Goal: Task Accomplishment & Management: Manage account settings

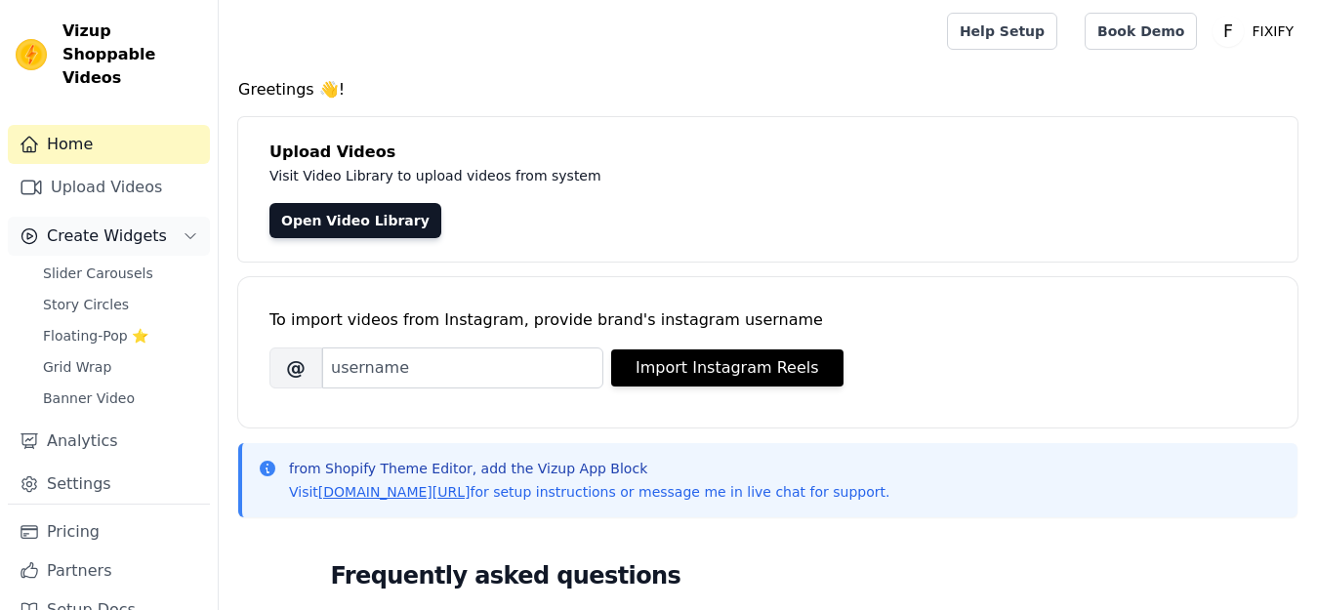
click at [109, 236] on span "Create Widgets" at bounding box center [107, 235] width 120 height 23
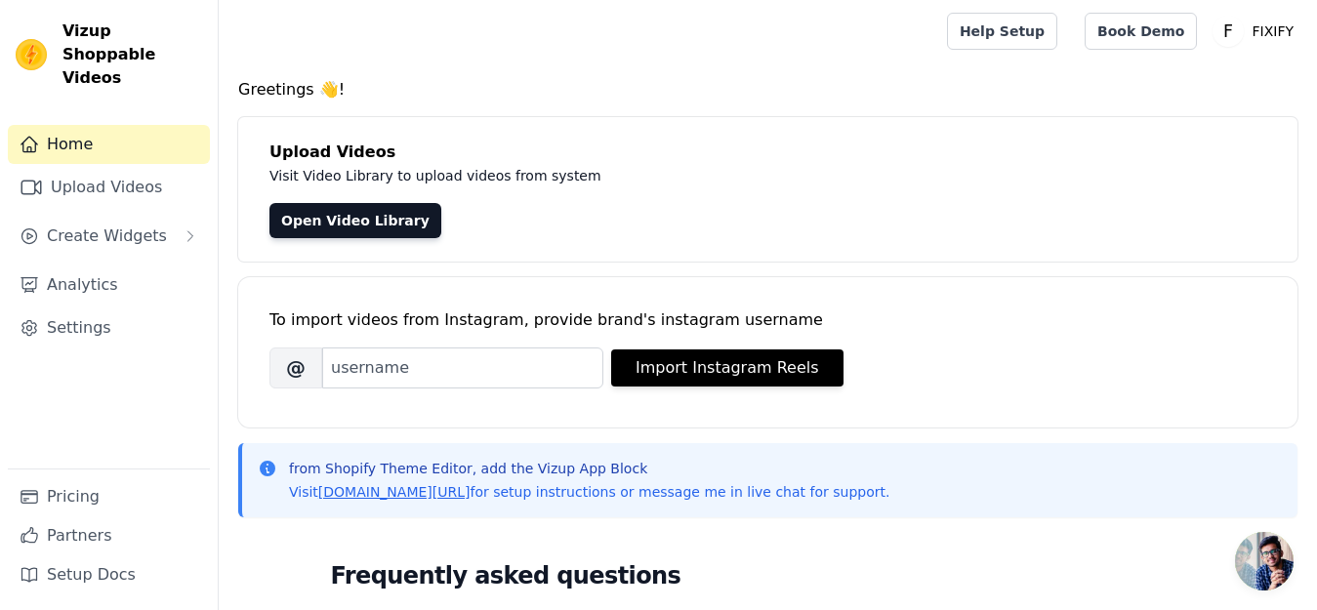
click at [108, 224] on span "Create Widgets" at bounding box center [107, 235] width 120 height 23
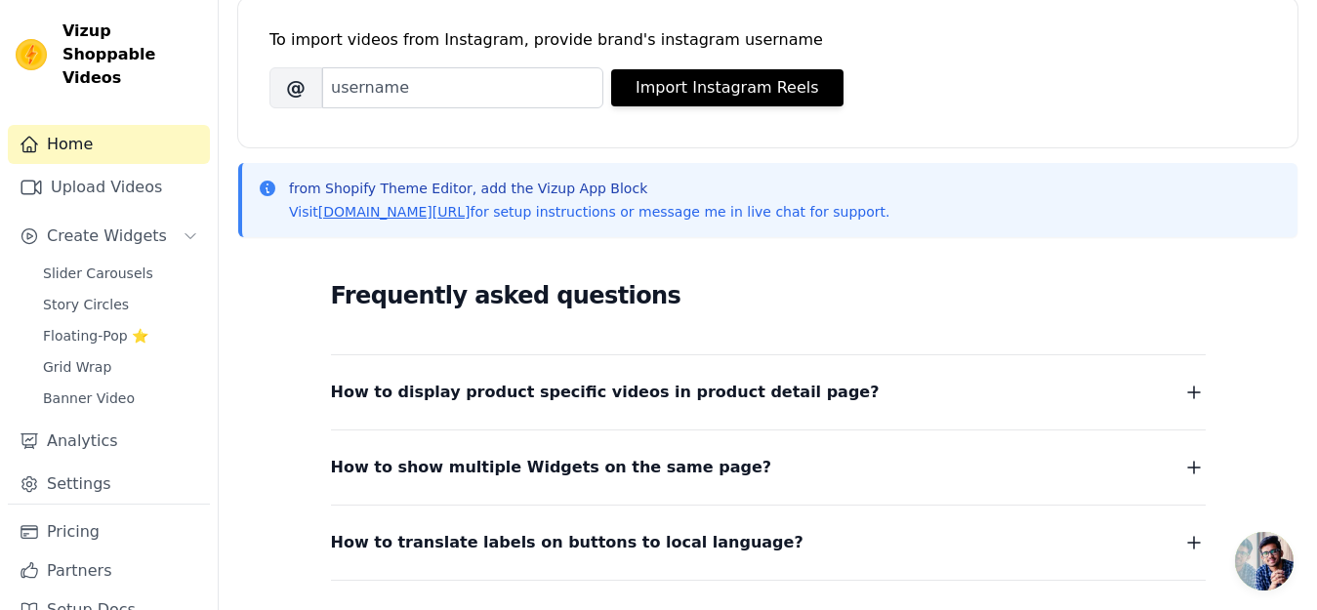
scroll to position [293, 0]
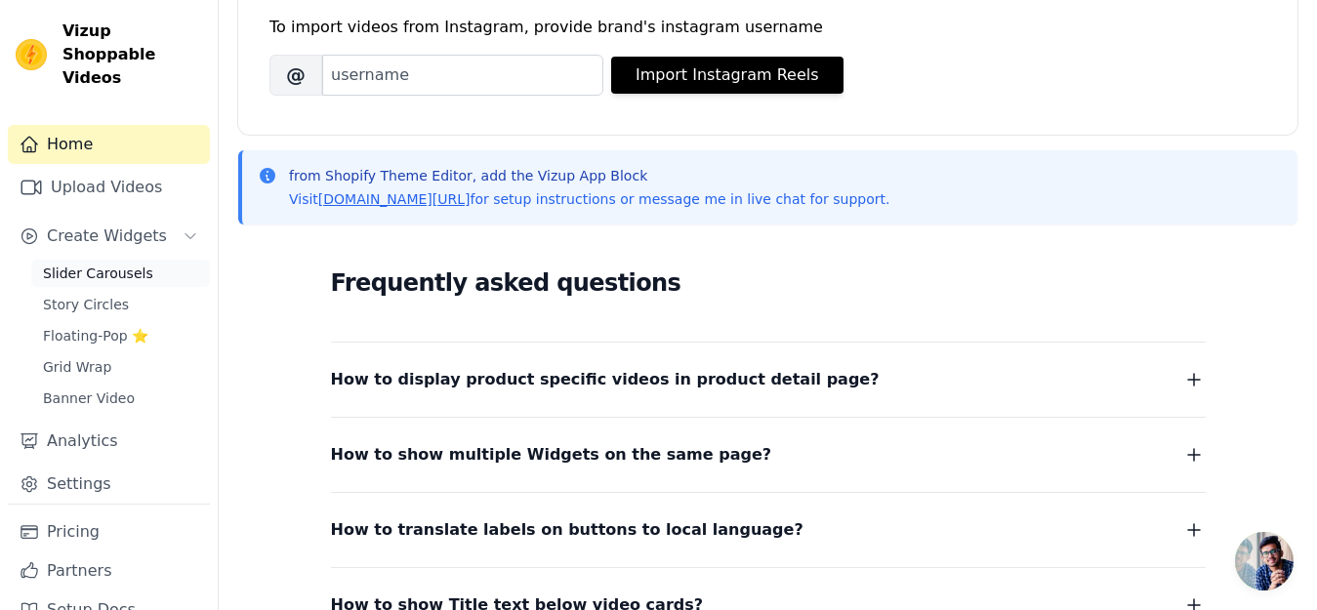
click at [106, 267] on span "Slider Carousels" at bounding box center [98, 274] width 110 height 20
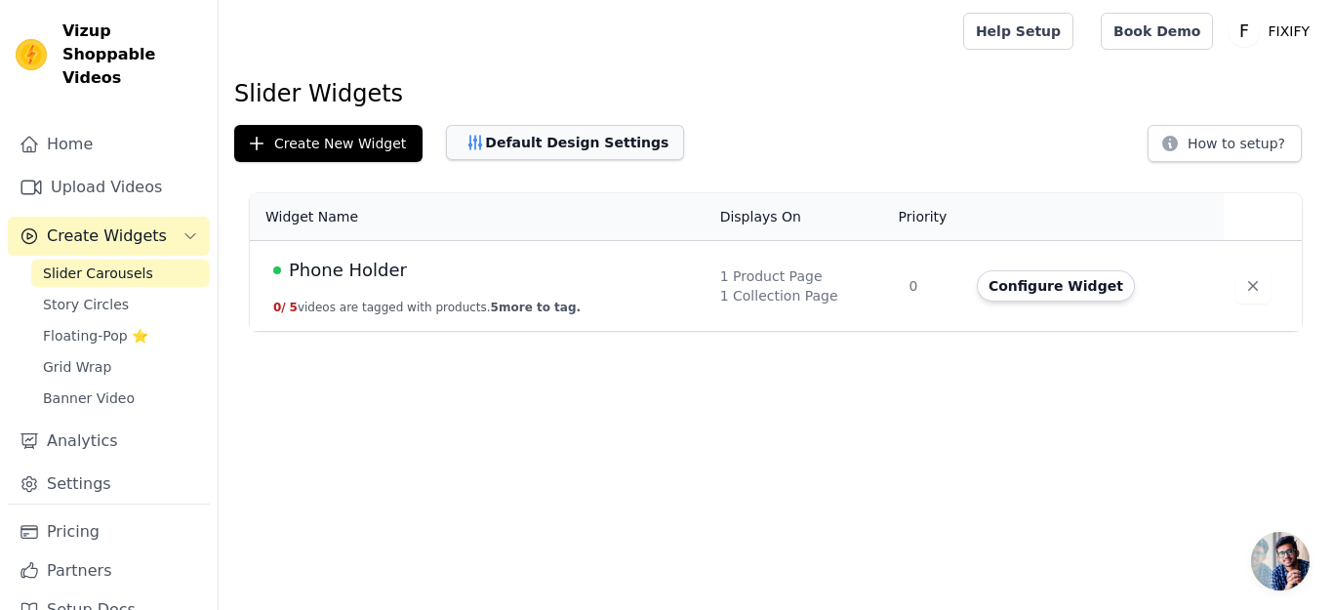
click at [542, 146] on button "Default Design Settings" at bounding box center [565, 142] width 238 height 35
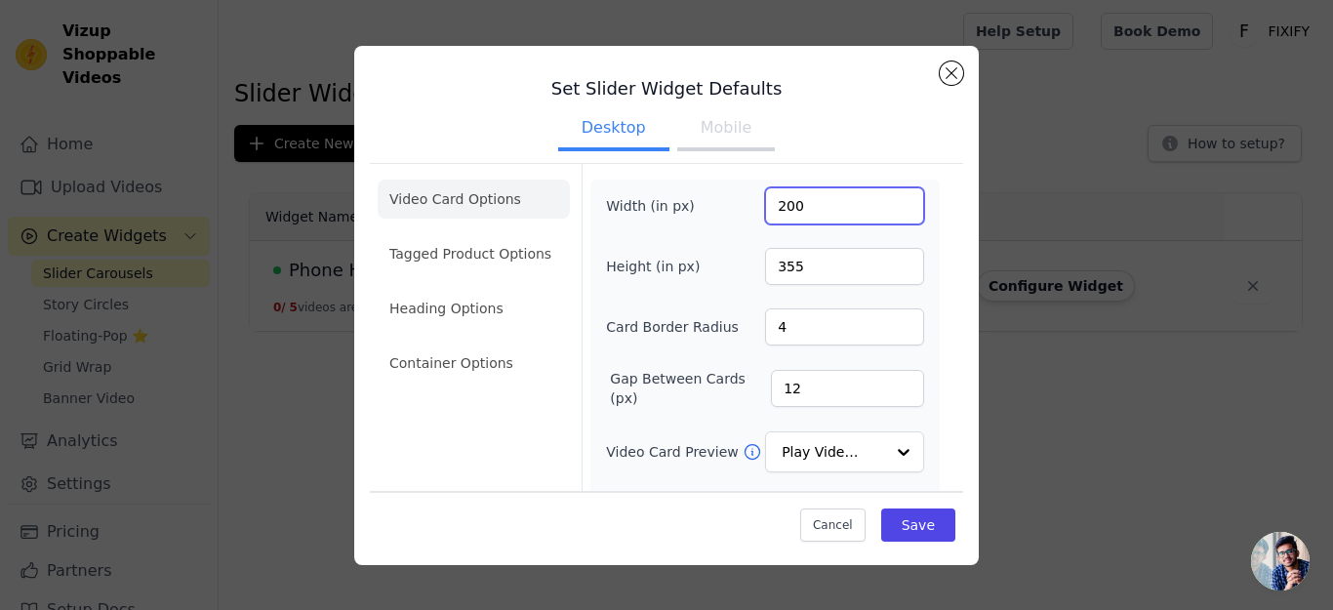
drag, startPoint x: 804, startPoint y: 205, endPoint x: 750, endPoint y: 204, distance: 54.7
click at [750, 204] on div "Width (in px) 200" at bounding box center [765, 205] width 318 height 37
type input "400"
click at [897, 521] on button "Save" at bounding box center [918, 524] width 74 height 33
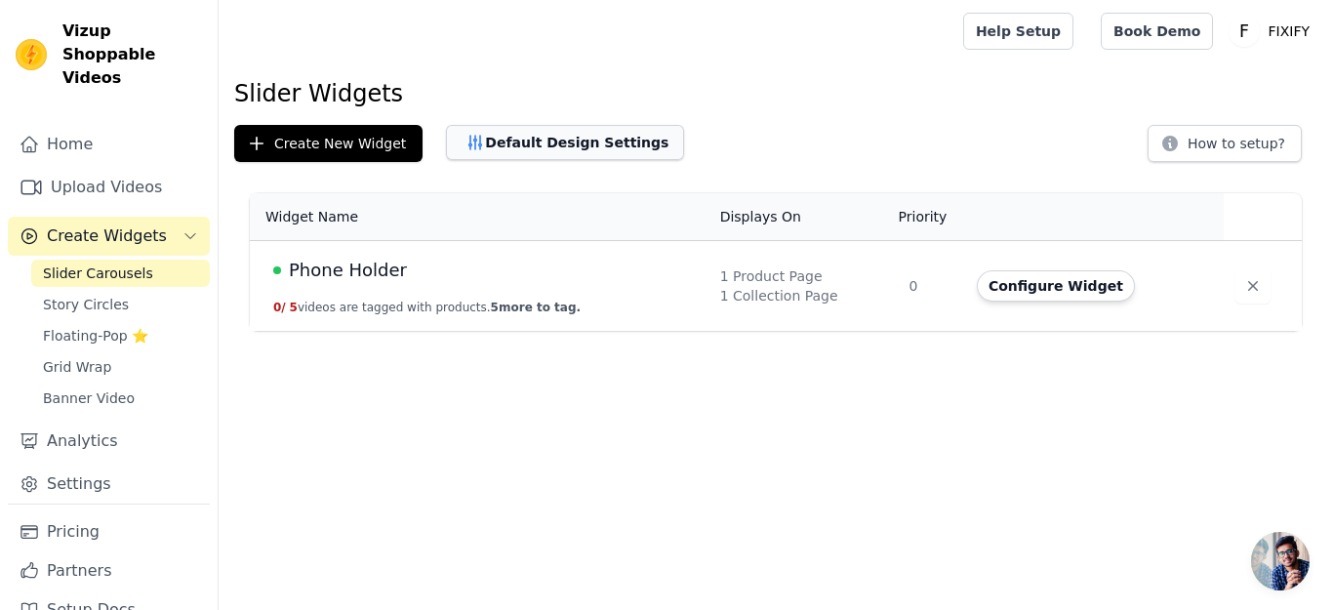
click at [494, 134] on button "Default Design Settings" at bounding box center [565, 142] width 238 height 35
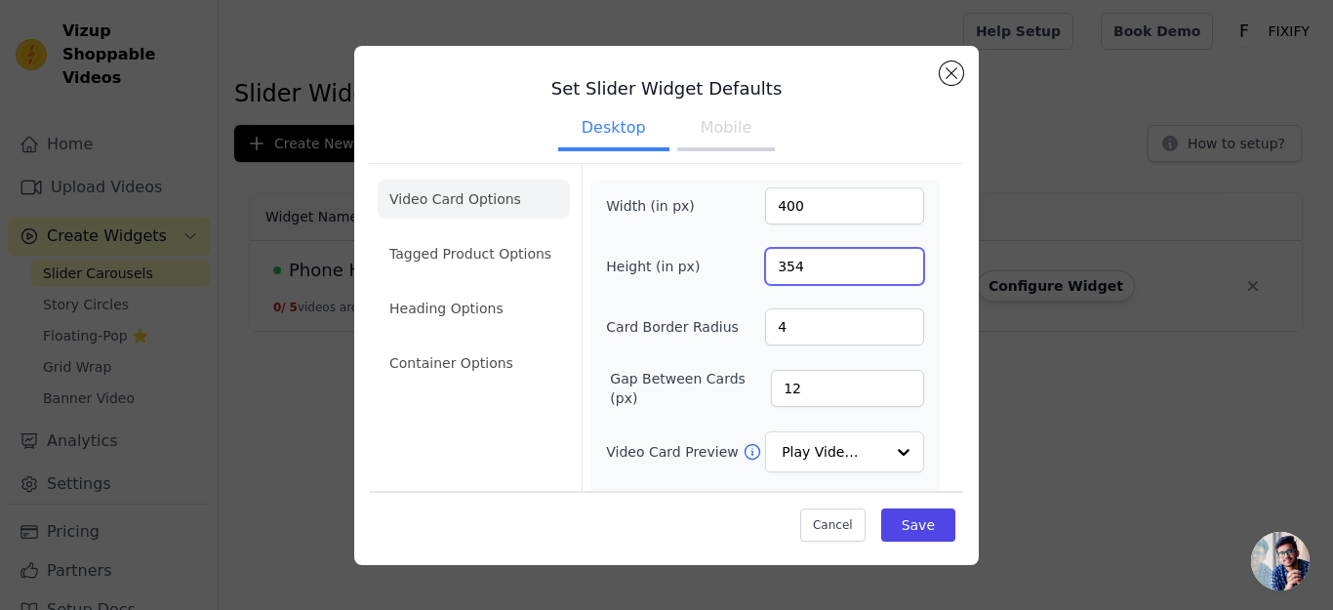
click at [889, 270] on input "354" at bounding box center [844, 266] width 159 height 37
click at [888, 269] on input "353" at bounding box center [844, 266] width 159 height 37
click at [888, 269] on input "352" at bounding box center [844, 266] width 159 height 37
click at [888, 269] on input "351" at bounding box center [844, 266] width 159 height 37
click at [888, 269] on input "350" at bounding box center [844, 266] width 159 height 37
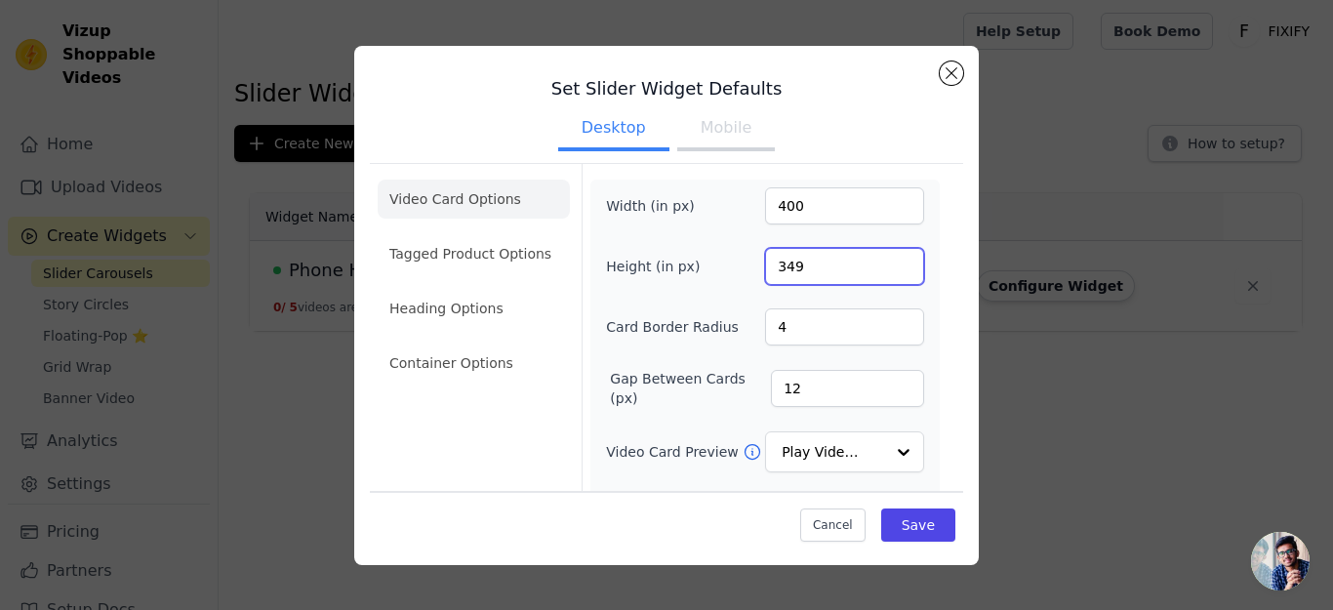
click at [889, 269] on input "349" at bounding box center [844, 266] width 159 height 37
click at [888, 269] on input "348" at bounding box center [844, 266] width 159 height 37
click at [888, 269] on input "347" at bounding box center [844, 266] width 159 height 37
click at [888, 269] on input "346" at bounding box center [844, 266] width 159 height 37
click at [888, 269] on input "345" at bounding box center [844, 266] width 159 height 37
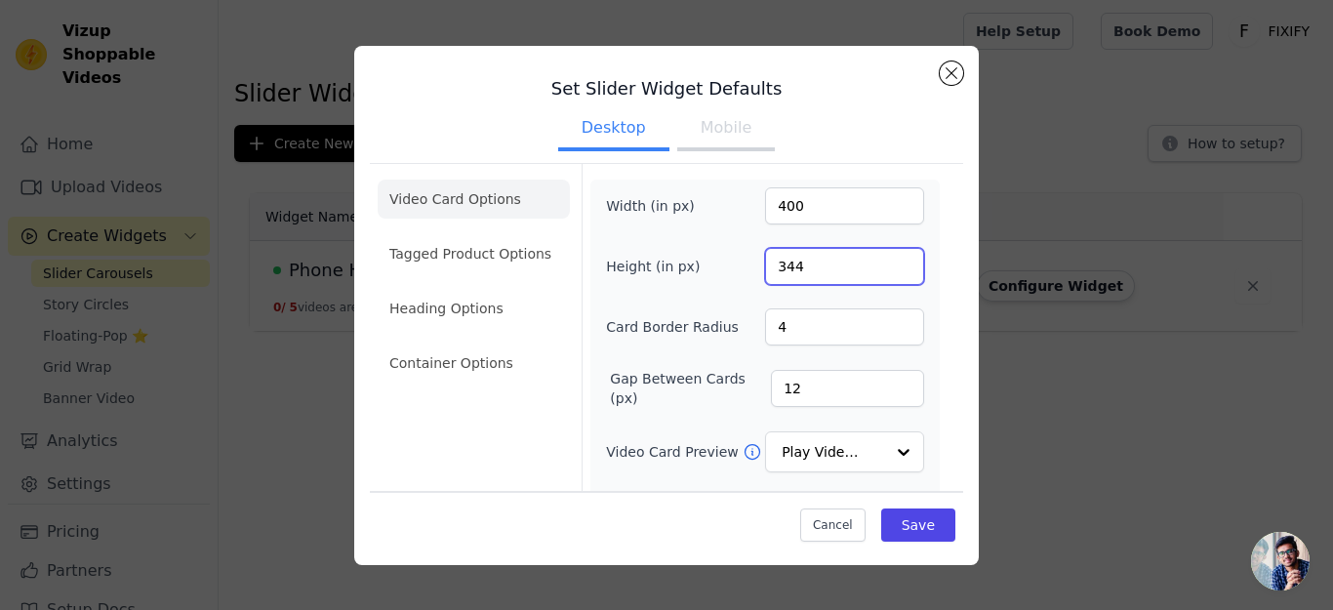
click at [888, 269] on input "344" at bounding box center [844, 266] width 159 height 37
click at [887, 255] on input "344" at bounding box center [844, 266] width 159 height 37
click at [888, 260] on input "345" at bounding box center [844, 266] width 159 height 37
click at [888, 260] on input "346" at bounding box center [844, 266] width 159 height 37
click at [888, 261] on input "347" at bounding box center [844, 266] width 159 height 37
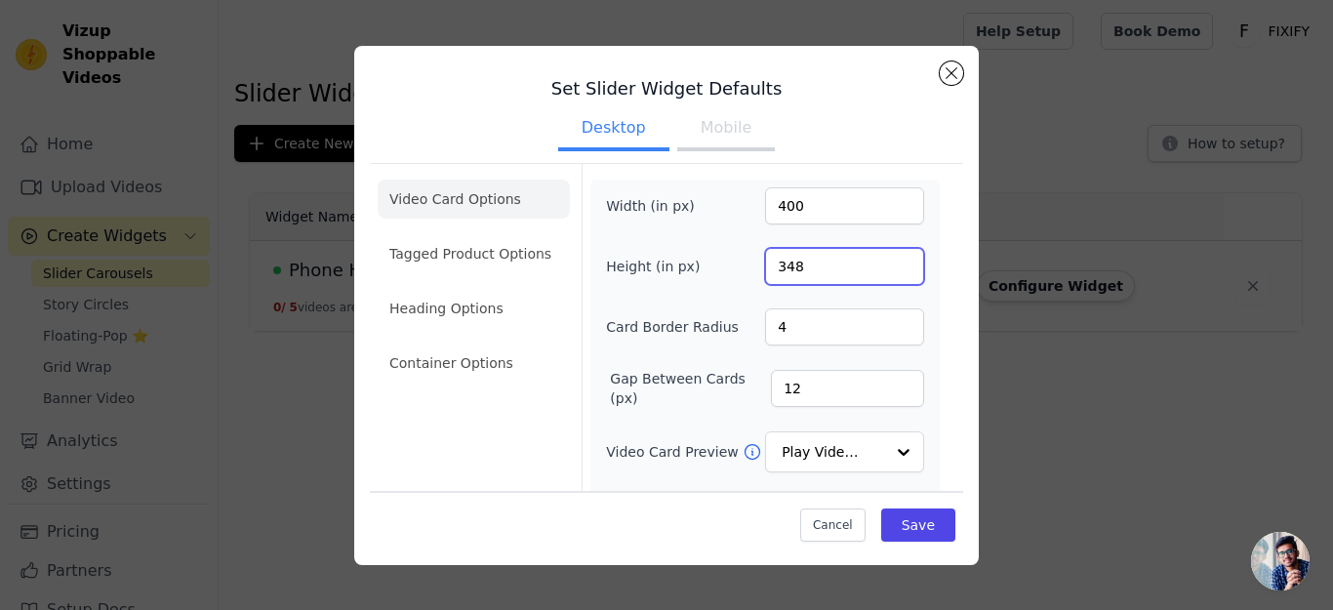
click at [888, 261] on input "348" at bounding box center [844, 266] width 159 height 37
click at [888, 261] on input "349" at bounding box center [844, 266] width 159 height 37
click at [888, 261] on input "350" at bounding box center [844, 266] width 159 height 37
click at [888, 261] on input "351" at bounding box center [844, 266] width 159 height 37
click at [888, 261] on input "352" at bounding box center [844, 266] width 159 height 37
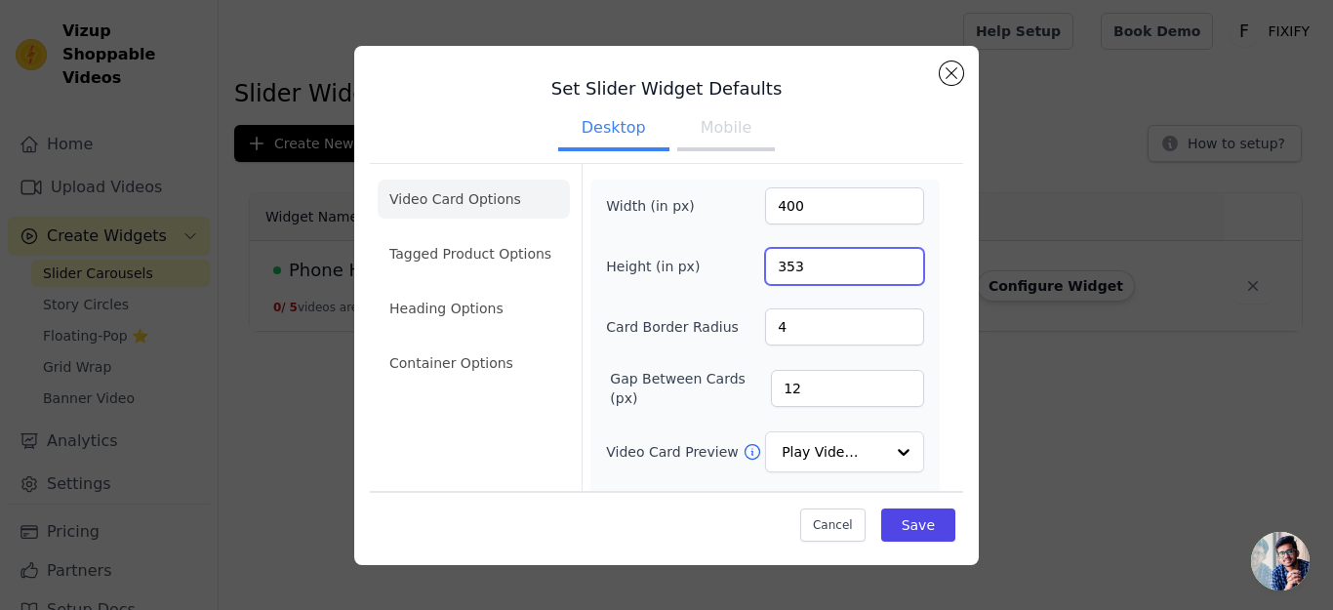
click at [888, 261] on input "353" at bounding box center [844, 266] width 159 height 37
click at [888, 261] on input "354" at bounding box center [844, 266] width 159 height 37
click at [888, 261] on input "355" at bounding box center [844, 266] width 159 height 37
click at [888, 261] on input "356" at bounding box center [844, 266] width 159 height 37
click at [890, 263] on input "357" at bounding box center [844, 266] width 159 height 37
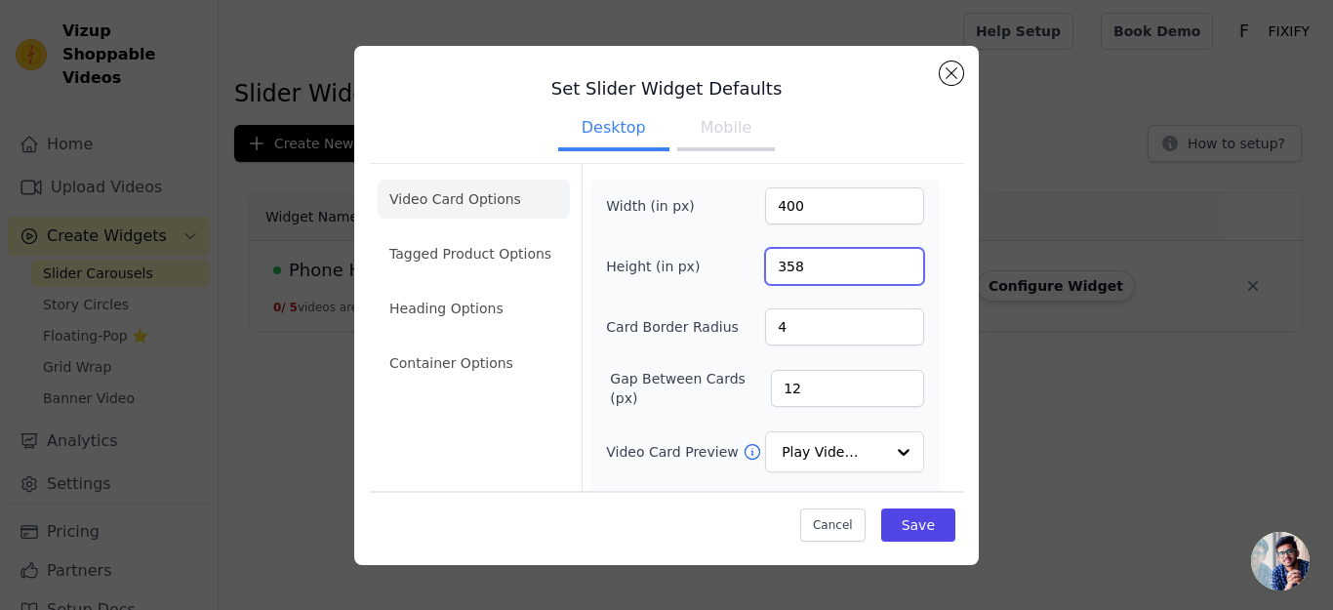
click at [890, 262] on input "358" at bounding box center [844, 266] width 159 height 37
click at [890, 262] on input "359" at bounding box center [844, 266] width 159 height 37
click at [889, 262] on input "360" at bounding box center [844, 266] width 159 height 37
click at [889, 262] on input "361" at bounding box center [844, 266] width 159 height 37
click at [889, 262] on input "362" at bounding box center [844, 266] width 159 height 37
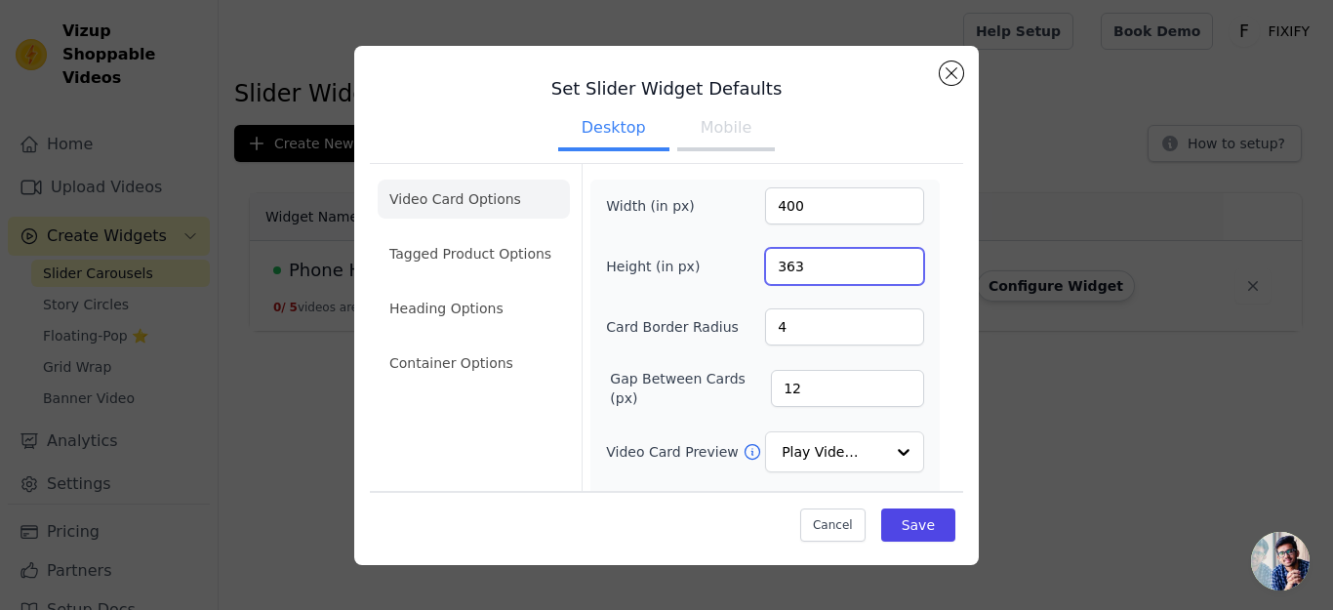
click at [889, 262] on input "363" at bounding box center [844, 266] width 159 height 37
click at [889, 262] on input "364" at bounding box center [844, 266] width 159 height 37
click at [889, 262] on input "365" at bounding box center [844, 266] width 159 height 37
click at [890, 262] on input "366" at bounding box center [844, 266] width 159 height 37
click at [890, 262] on input "367" at bounding box center [844, 266] width 159 height 37
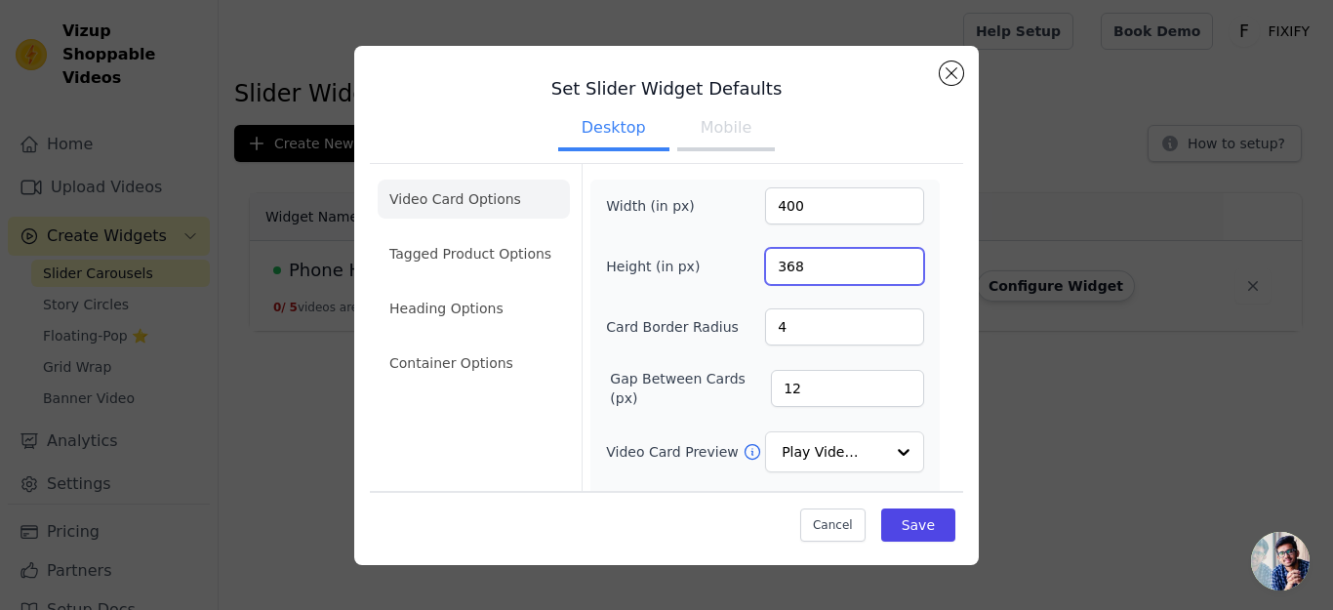
click at [889, 262] on input "368" at bounding box center [844, 266] width 159 height 37
click at [890, 262] on input "369" at bounding box center [844, 266] width 159 height 37
type input "370"
click at [890, 262] on input "370" at bounding box center [844, 266] width 159 height 37
drag, startPoint x: 908, startPoint y: 516, endPoint x: 894, endPoint y: 492, distance: 28.0
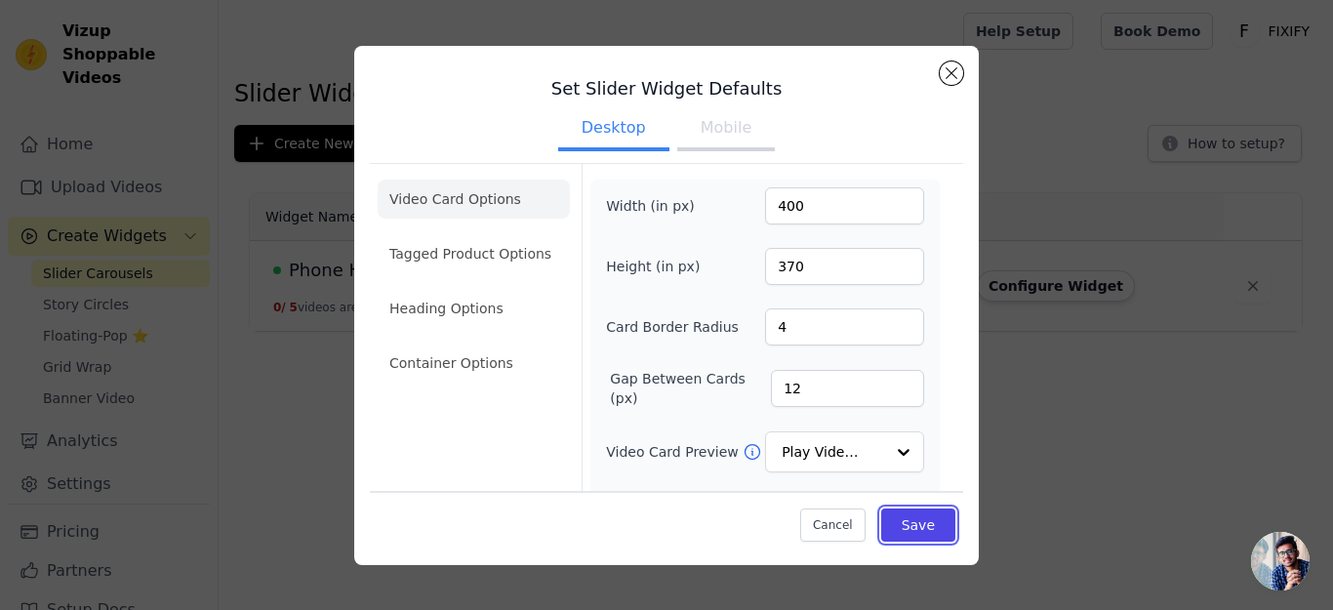
click at [909, 516] on button "Save" at bounding box center [918, 524] width 74 height 33
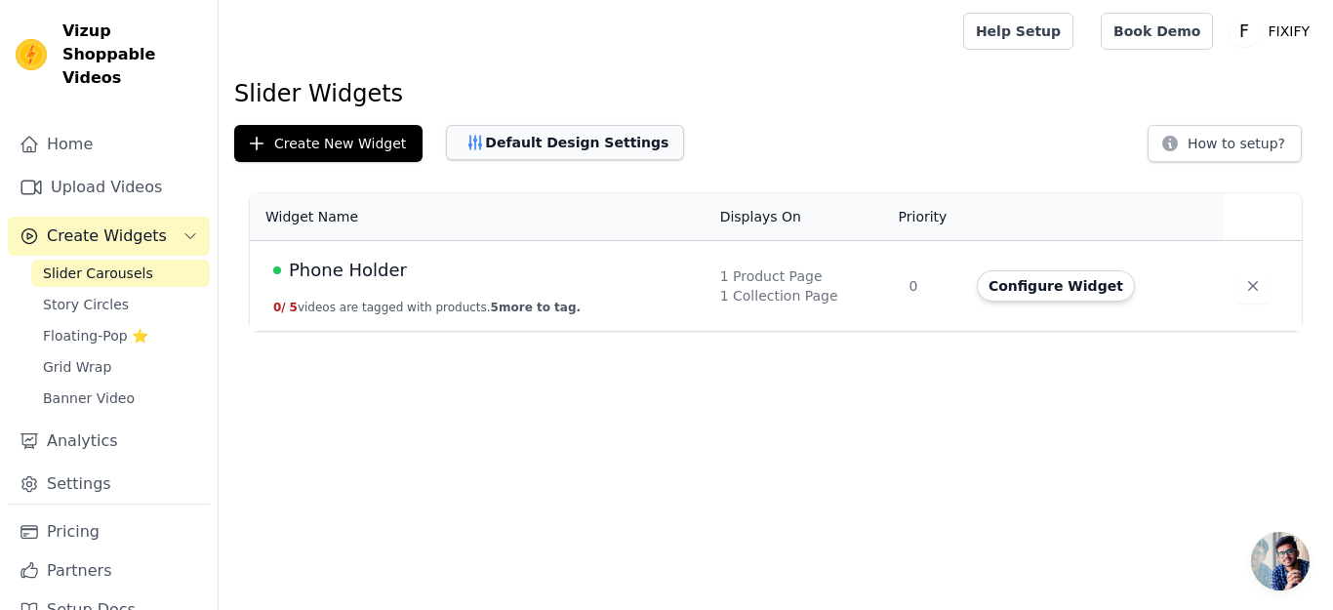
click at [543, 149] on button "Default Design Settings" at bounding box center [565, 142] width 238 height 35
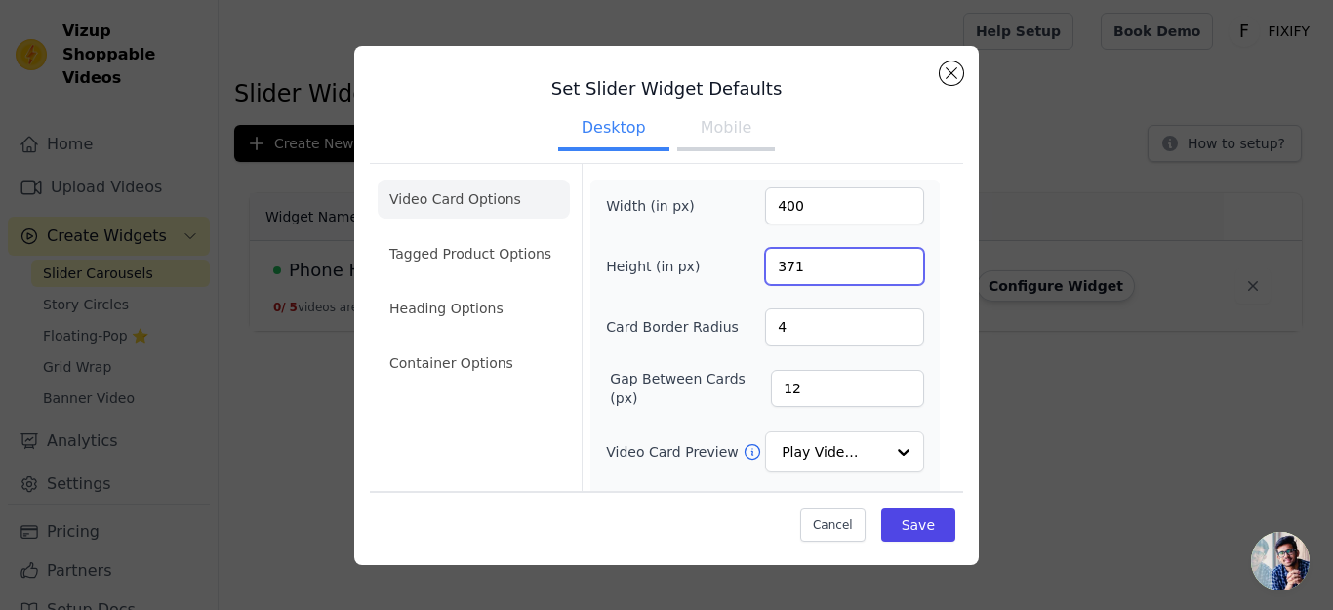
click at [890, 261] on input "371" at bounding box center [844, 266] width 159 height 37
click at [890, 261] on input "372" at bounding box center [844, 266] width 159 height 37
click at [890, 261] on input "373" at bounding box center [844, 266] width 159 height 37
click at [889, 261] on input "375" at bounding box center [844, 266] width 159 height 37
click at [889, 259] on input "376" at bounding box center [844, 266] width 159 height 37
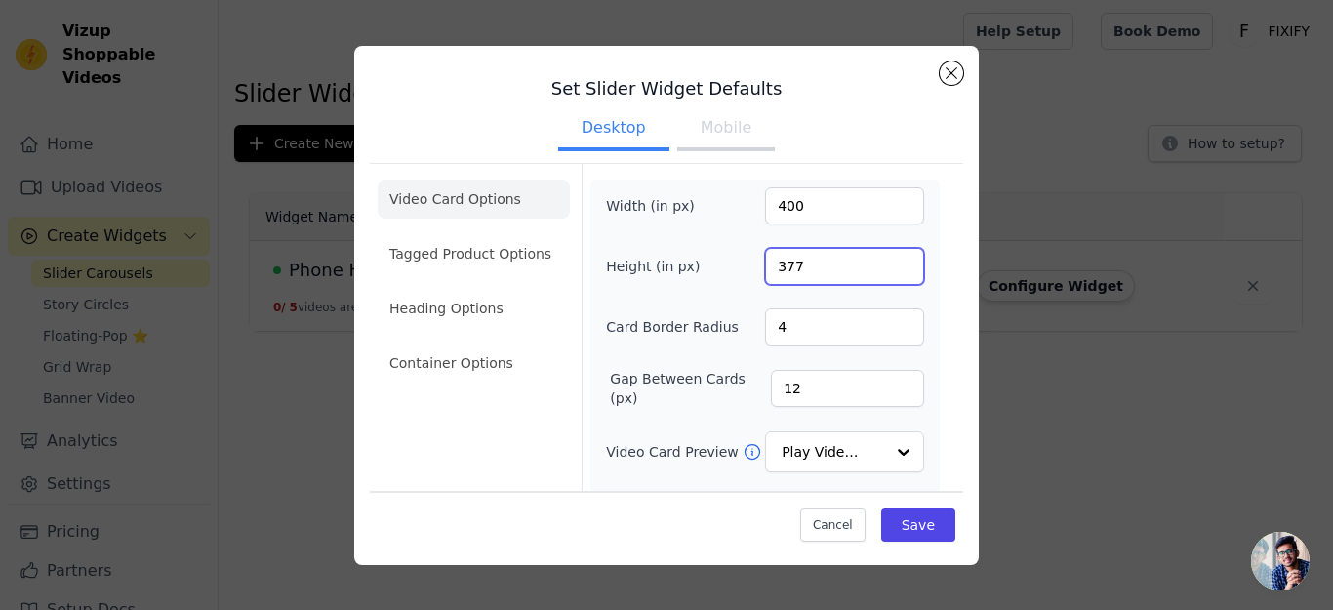
click at [889, 259] on input "377" at bounding box center [844, 266] width 159 height 37
click at [889, 259] on input "378" at bounding box center [844, 266] width 159 height 37
click at [889, 259] on input "379" at bounding box center [844, 266] width 159 height 37
click at [889, 259] on input "380" at bounding box center [844, 266] width 159 height 37
click at [886, 271] on input "379" at bounding box center [844, 266] width 159 height 37
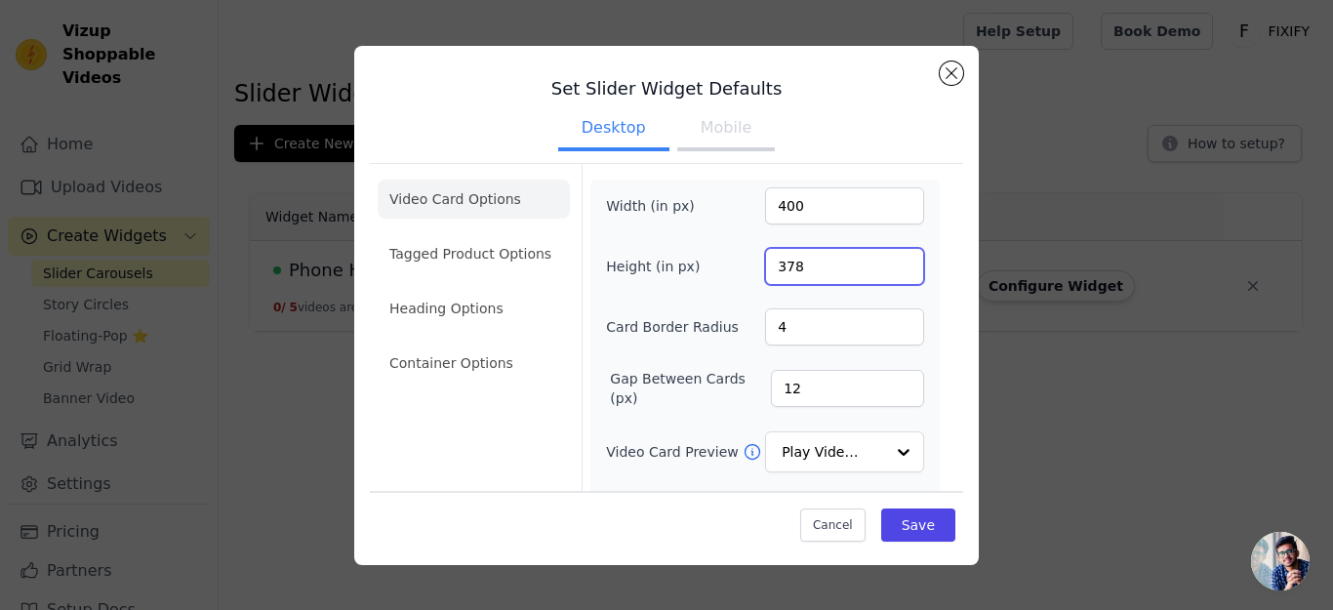
click at [884, 268] on input "378" at bounding box center [844, 266] width 159 height 37
click at [884, 268] on input "377" at bounding box center [844, 266] width 159 height 37
click at [885, 268] on input "376" at bounding box center [844, 266] width 159 height 37
click at [885, 268] on input "375" at bounding box center [844, 266] width 159 height 37
click at [885, 268] on input "374" at bounding box center [844, 266] width 159 height 37
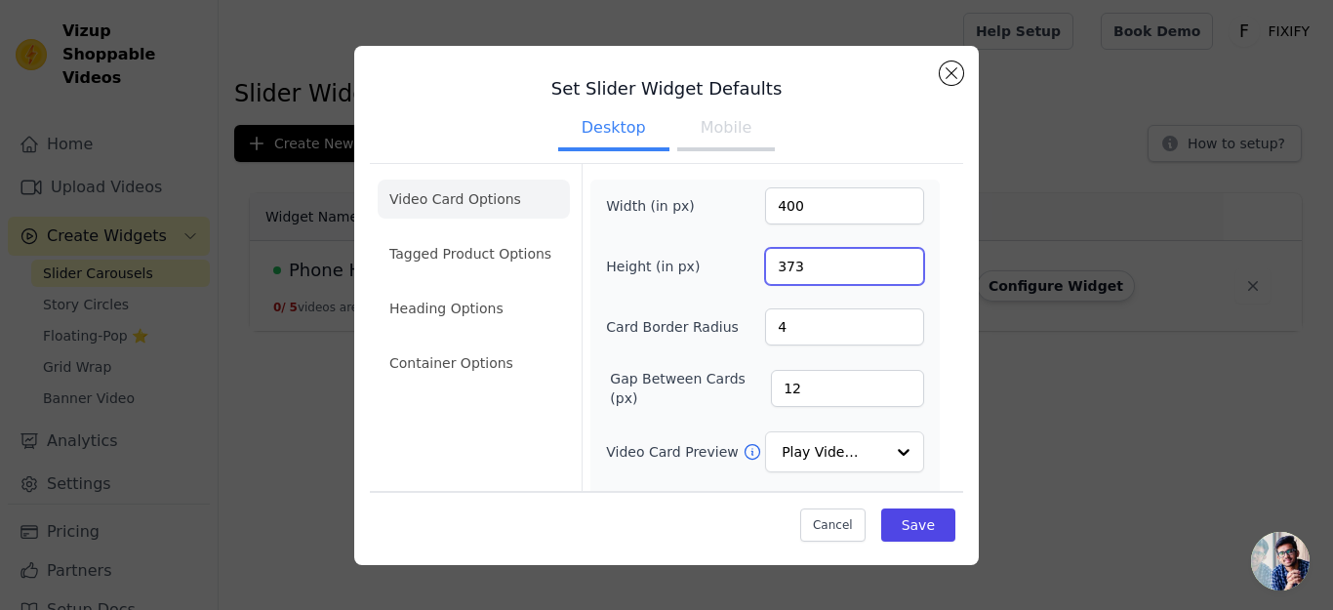
click at [885, 268] on input "373" at bounding box center [844, 266] width 159 height 37
click at [885, 268] on input "372" at bounding box center [844, 266] width 159 height 37
click at [885, 268] on input "371" at bounding box center [844, 266] width 159 height 37
click at [885, 268] on input "370" at bounding box center [844, 266] width 159 height 37
click at [885, 268] on input "369" at bounding box center [844, 266] width 159 height 37
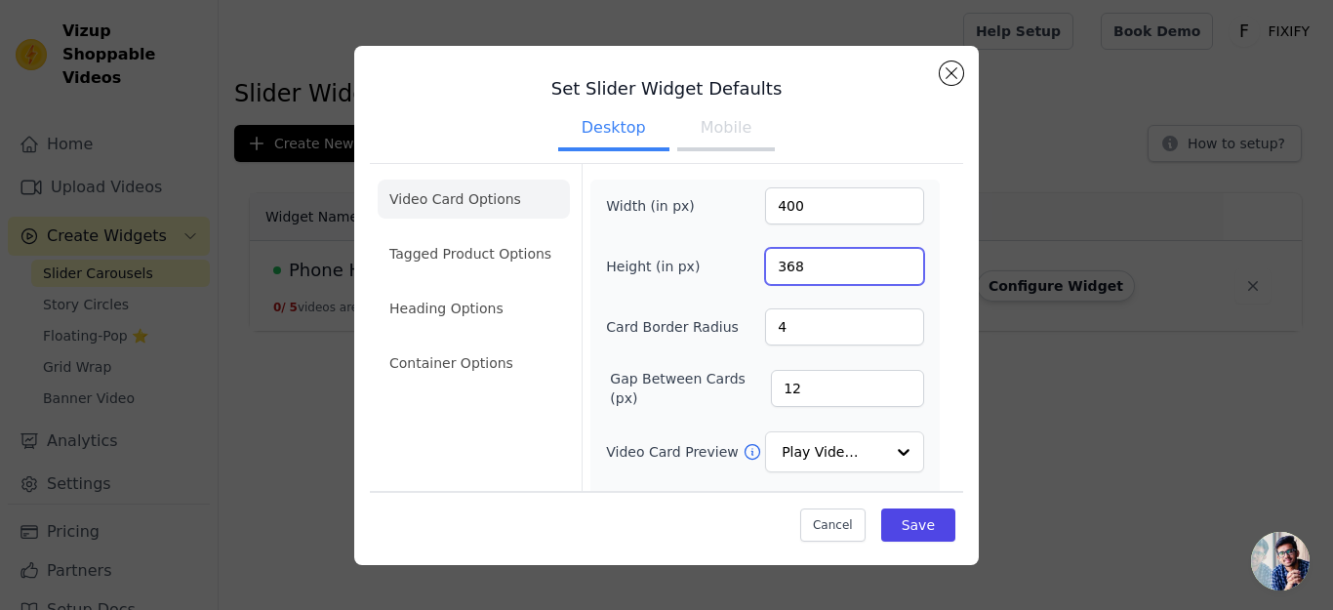
click at [885, 268] on input "368" at bounding box center [844, 266] width 159 height 37
click at [885, 268] on input "367" at bounding box center [844, 266] width 159 height 37
click at [886, 268] on input "366" at bounding box center [844, 266] width 159 height 37
click at [886, 266] on input "365" at bounding box center [844, 266] width 159 height 37
click at [886, 266] on input "364" at bounding box center [844, 266] width 159 height 37
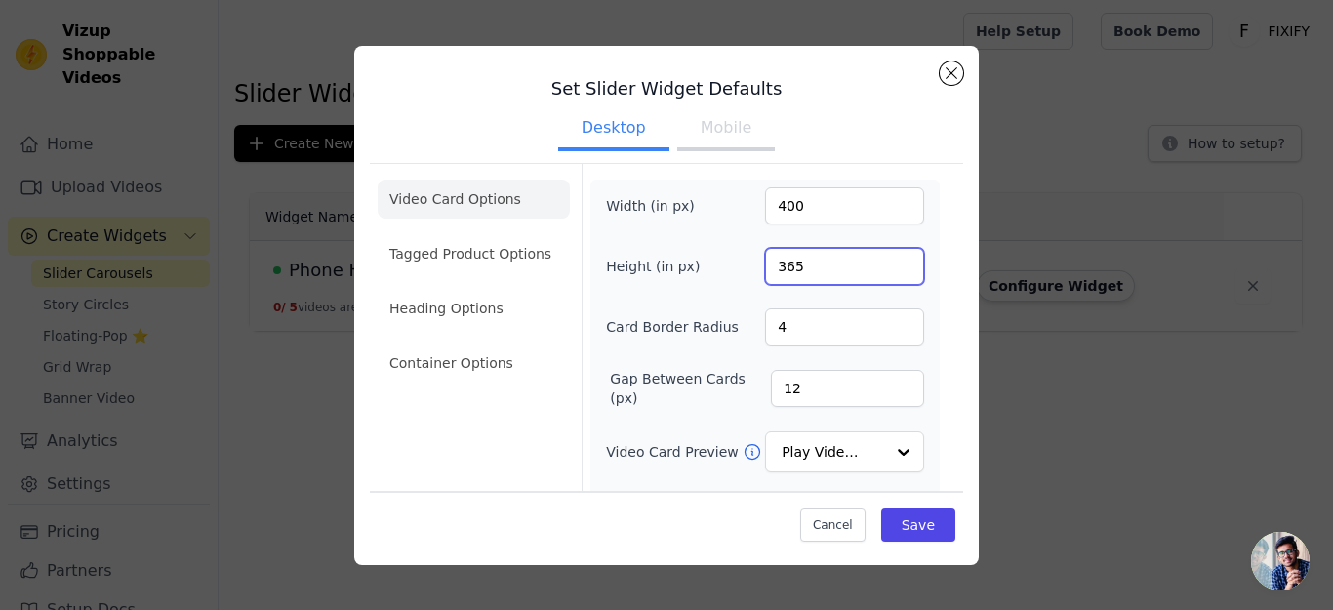
click at [888, 264] on input "365" at bounding box center [844, 266] width 159 height 37
type input "366"
click at [887, 264] on input "366" at bounding box center [844, 266] width 159 height 37
click at [790, 326] on input "4" at bounding box center [844, 326] width 159 height 37
drag, startPoint x: 784, startPoint y: 324, endPoint x: 768, endPoint y: 327, distance: 15.9
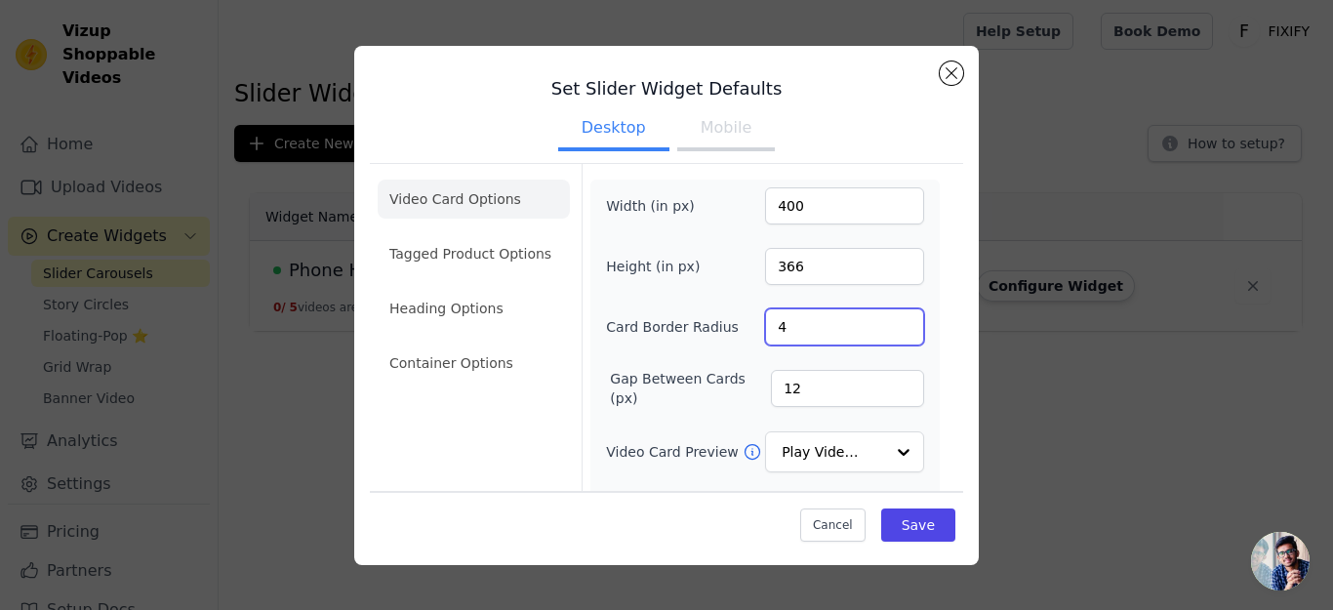
click at [769, 328] on input "4" at bounding box center [844, 326] width 159 height 37
type input "3"
click at [811, 377] on input "12" at bounding box center [847, 388] width 153 height 37
click at [884, 395] on input "11" at bounding box center [847, 388] width 153 height 37
click at [884, 395] on input "10" at bounding box center [847, 388] width 153 height 37
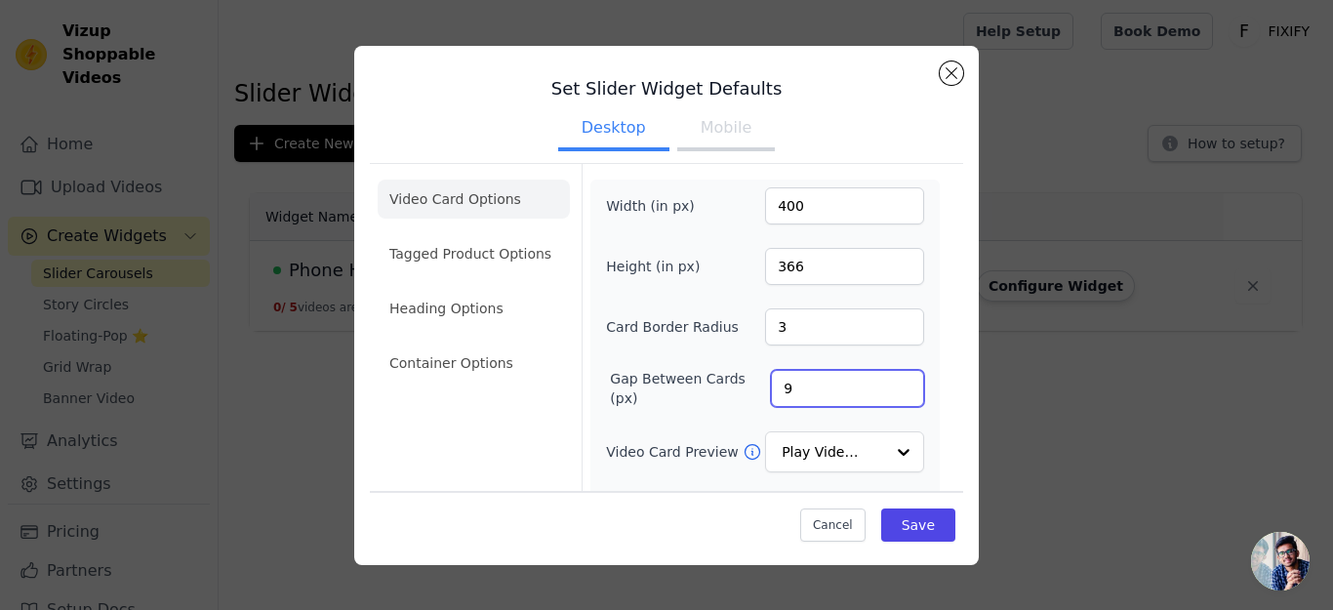
type input "9"
click at [885, 395] on input "9" at bounding box center [847, 388] width 153 height 37
click at [865, 448] on input "Video Card Preview" at bounding box center [833, 452] width 101 height 39
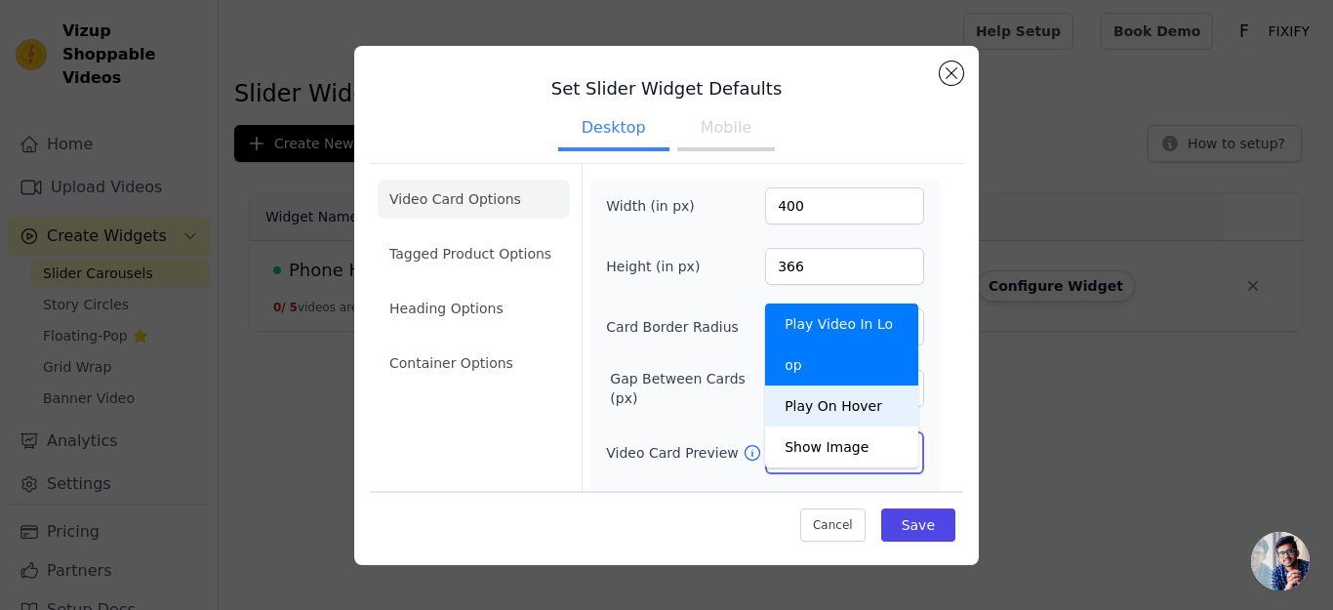
click at [867, 386] on div "Play On Hover" at bounding box center [841, 406] width 153 height 41
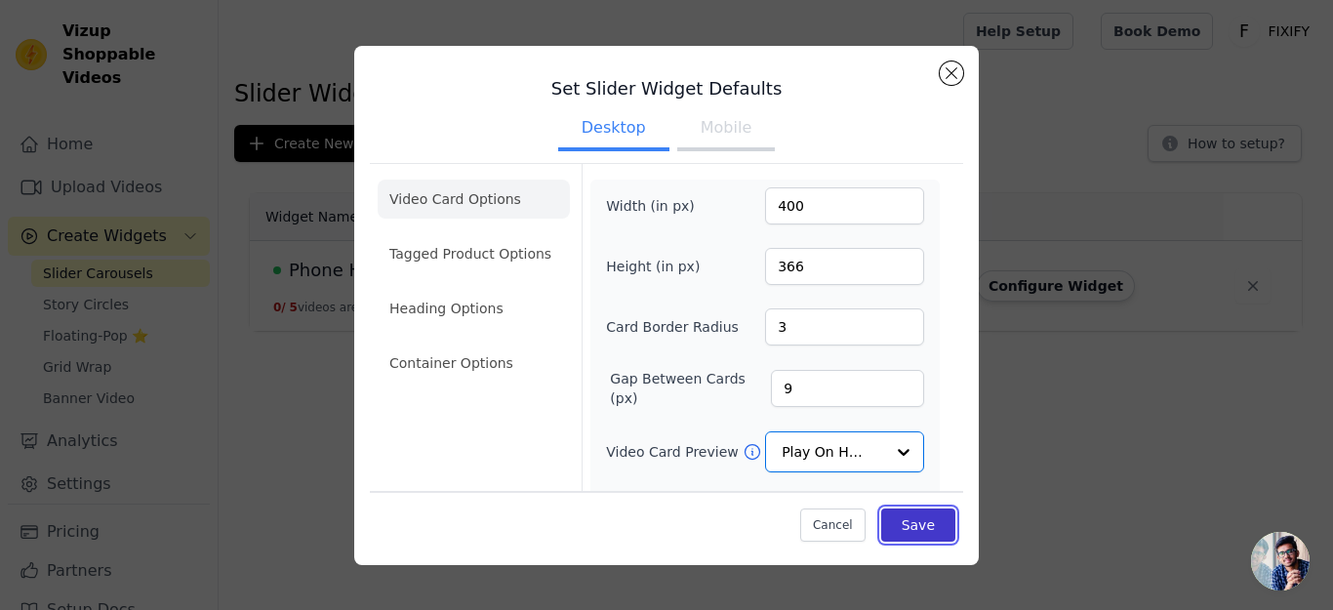
click at [909, 526] on button "Save" at bounding box center [918, 524] width 74 height 33
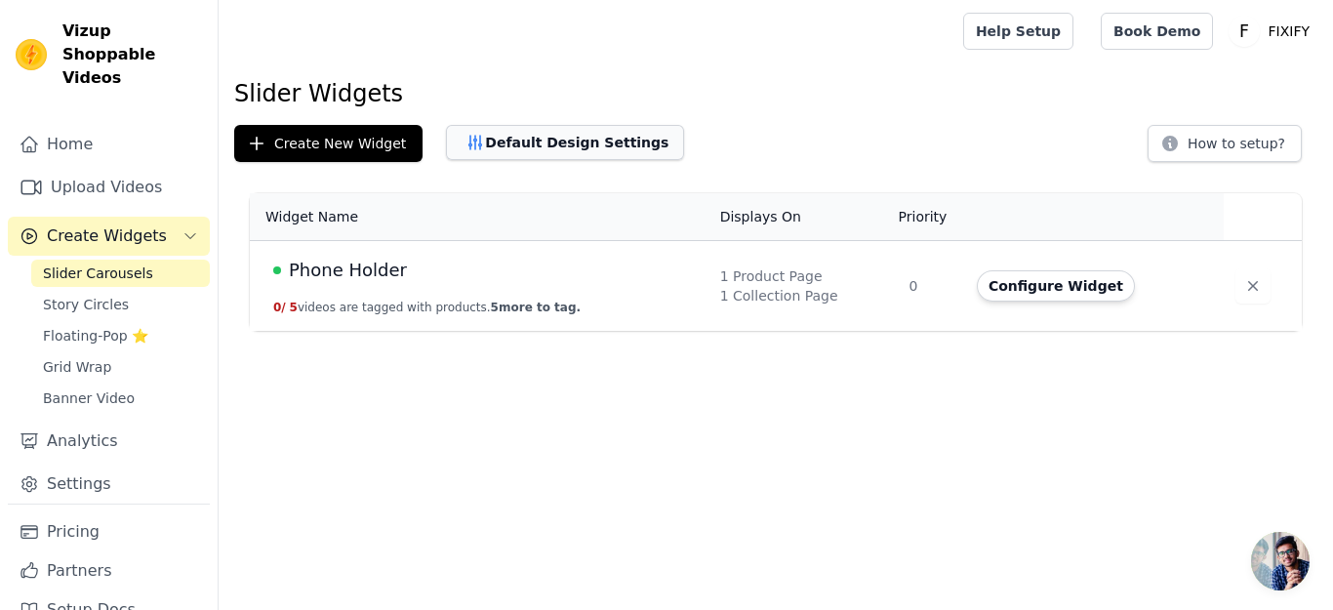
click at [574, 133] on button "Default Design Settings" at bounding box center [565, 142] width 238 height 35
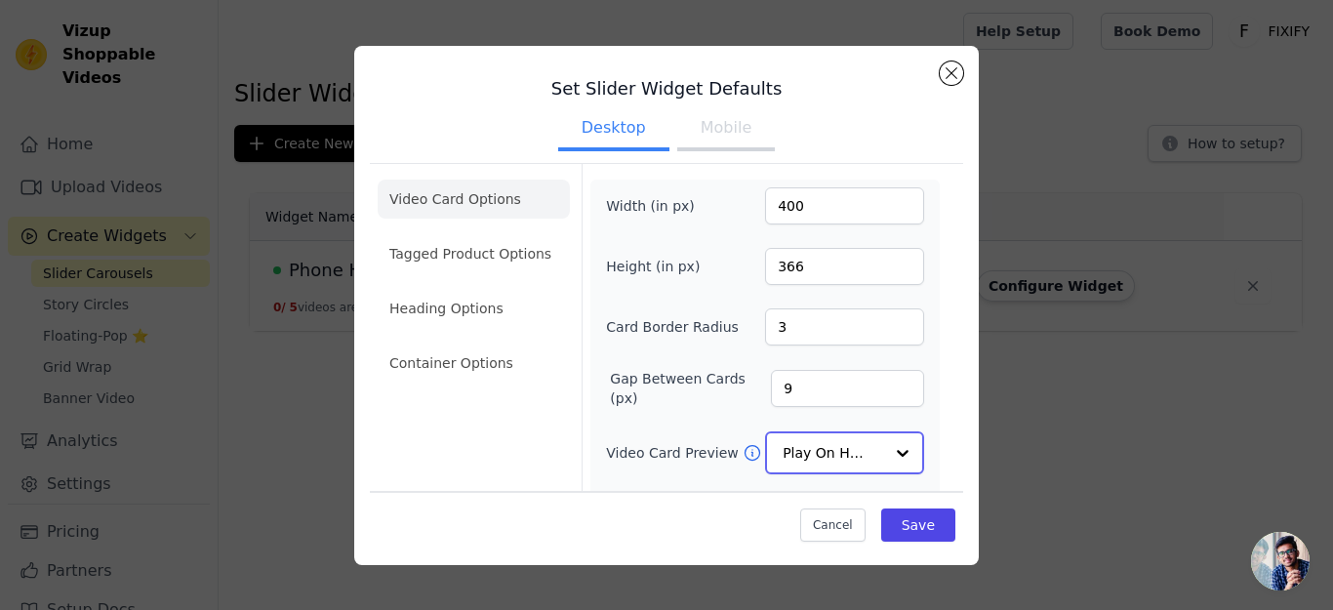
click at [798, 452] on input "Video Card Preview" at bounding box center [833, 452] width 101 height 39
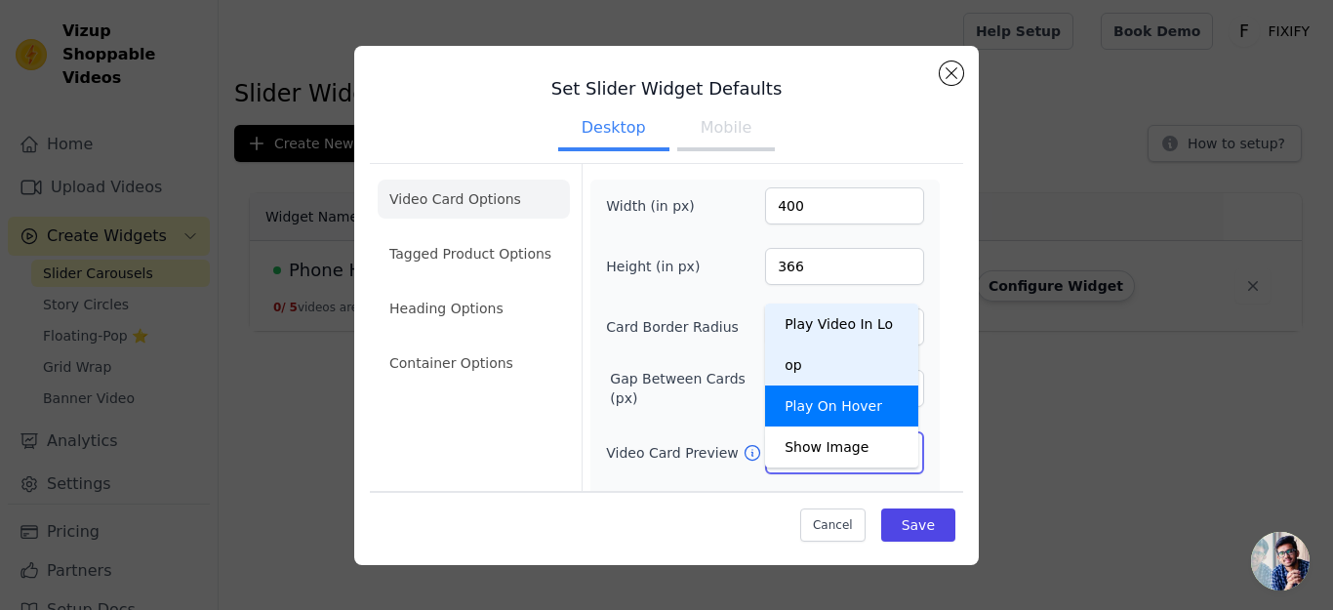
click at [869, 323] on div "Play Video In Loop" at bounding box center [841, 345] width 153 height 82
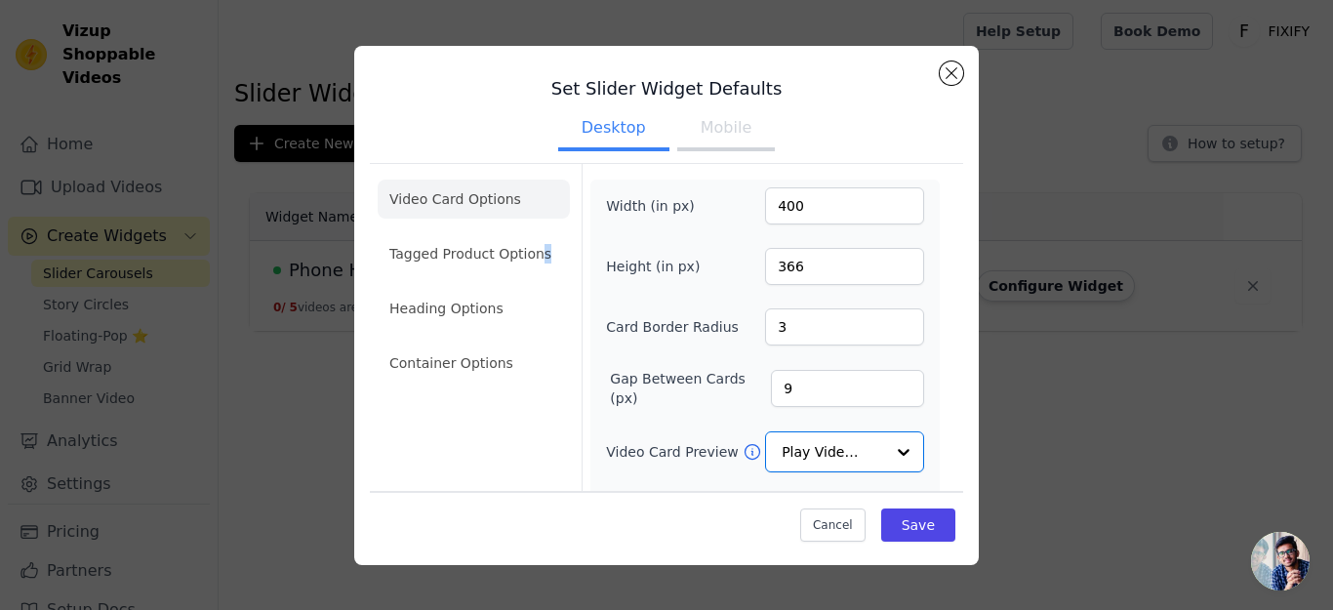
click at [538, 259] on li "Tagged Product Options" at bounding box center [474, 253] width 192 height 39
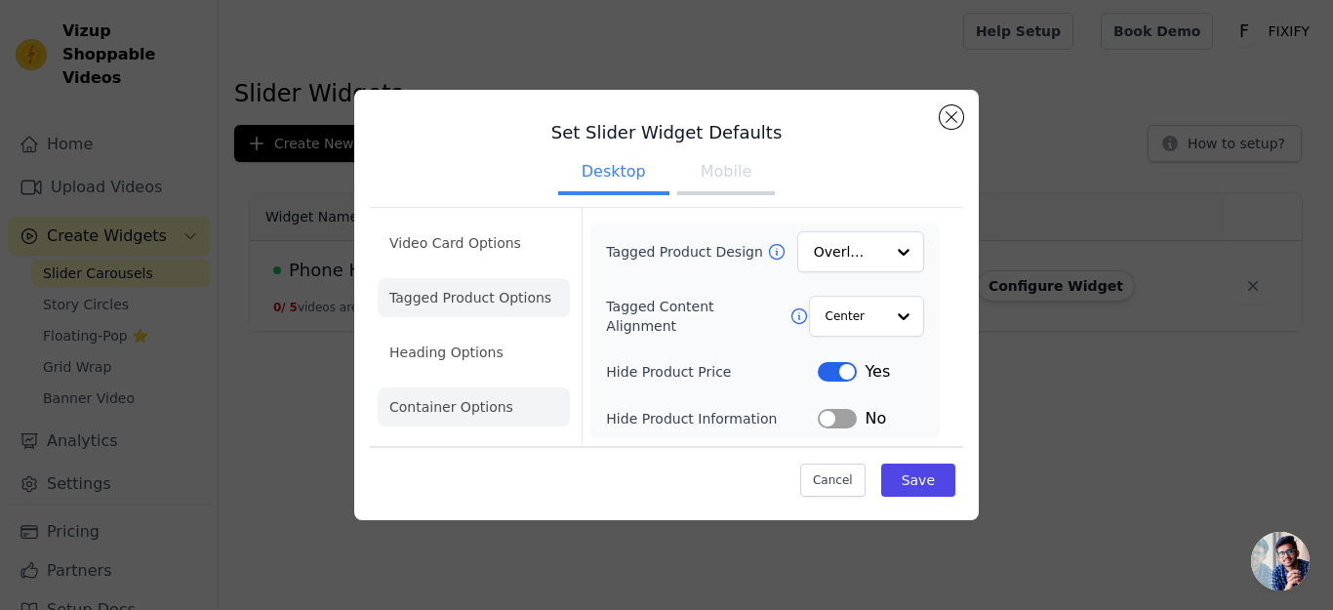
click at [527, 368] on li "Heading Options" at bounding box center [474, 352] width 192 height 39
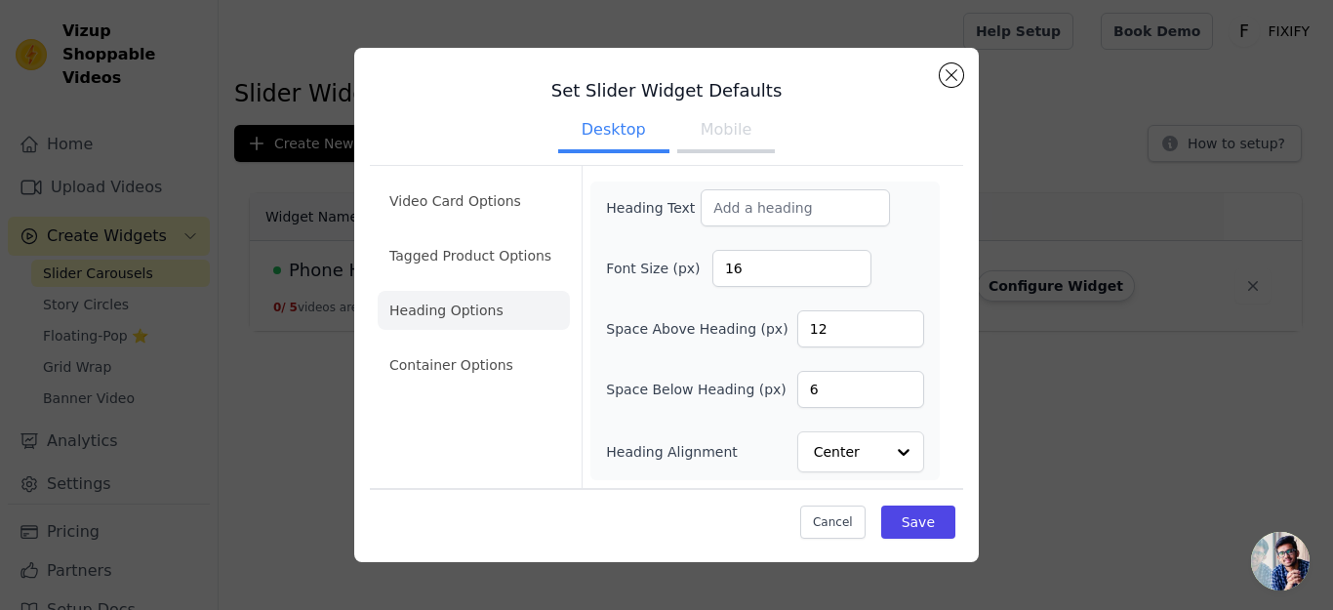
click at [718, 124] on button "Mobile" at bounding box center [726, 131] width 98 height 43
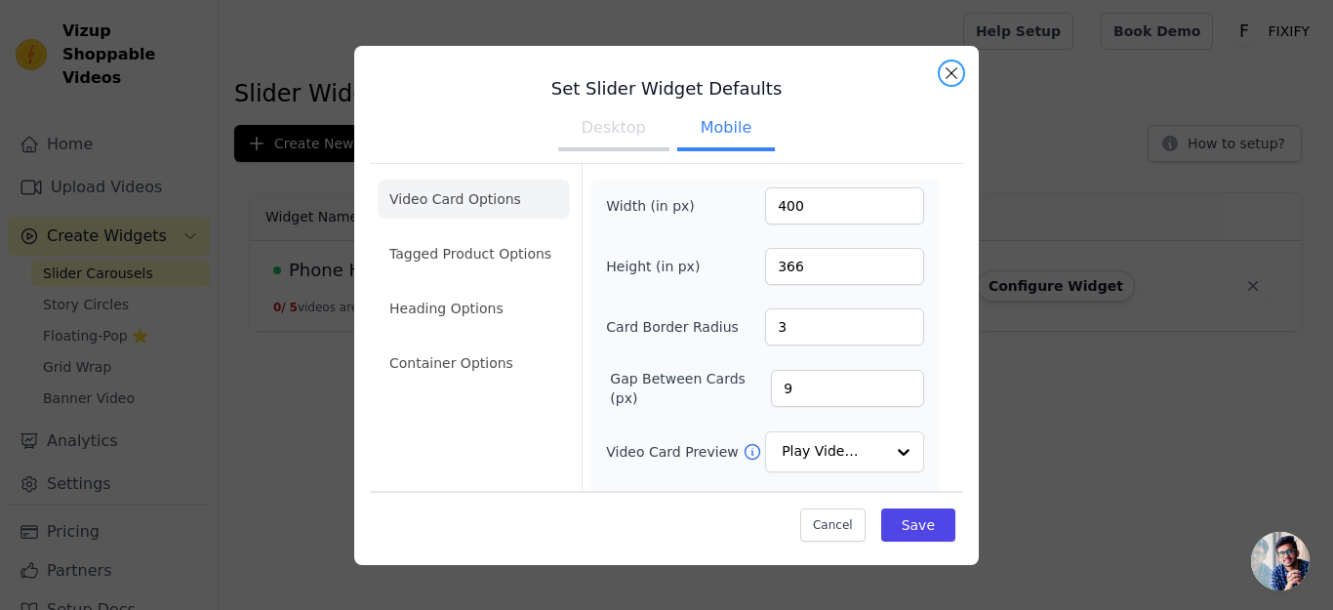
click at [951, 70] on button "Close modal" at bounding box center [951, 72] width 23 height 23
